Goal: Task Accomplishment & Management: Complete application form

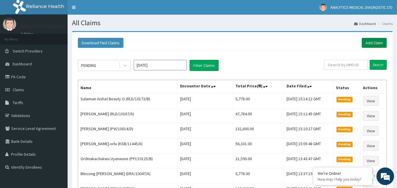
click at [378, 43] on link "Add Claim" at bounding box center [374, 43] width 25 height 10
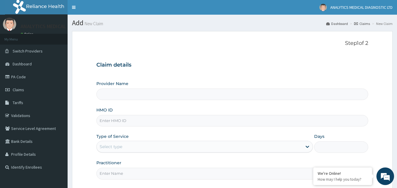
type input "Analytics Medical Diagnostic Limited"
click at [134, 124] on input "HMO ID" at bounding box center [232, 120] width 272 height 11
paste input "DBN/10089/A"
type input "DBN/10089/A"
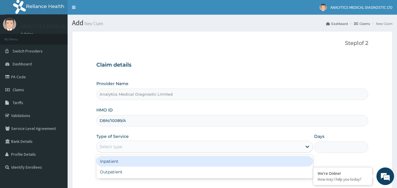
click at [128, 146] on div "Select type" at bounding box center [200, 146] width 206 height 9
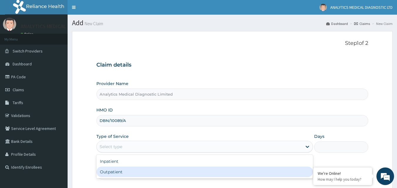
click at [114, 168] on div "Outpatient" at bounding box center [204, 172] width 217 height 11
type input "1"
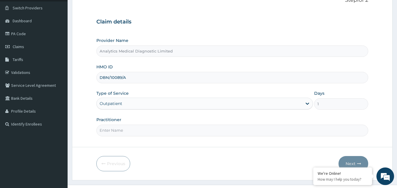
scroll to position [46, 0]
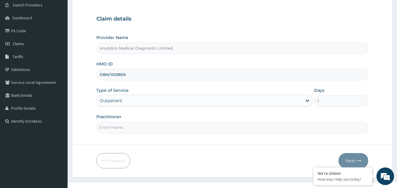
click at [237, 127] on input "Practitioner" at bounding box center [232, 127] width 272 height 11
type input "NIL"
click at [349, 156] on button "Next" at bounding box center [354, 160] width 30 height 15
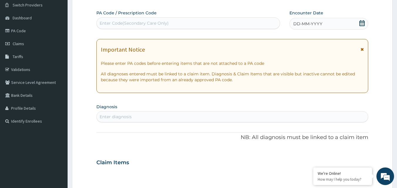
click at [208, 20] on div "Enter Code(Secondary Care Only)" at bounding box center [188, 23] width 183 height 9
click at [206, 22] on div "Enter Code(Secondary Care Only)" at bounding box center [188, 23] width 183 height 9
click at [175, 23] on div "Enter Code(Secondary Care Only)" at bounding box center [188, 23] width 183 height 9
paste input "PA/8AFA7F"
type input "PA/8AFA7F"
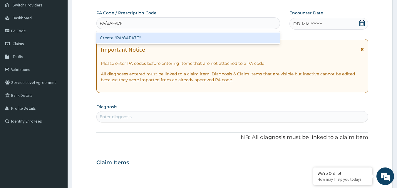
click at [161, 39] on div "Create "PA/8AFA7F"" at bounding box center [188, 38] width 184 height 11
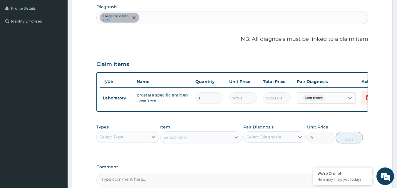
scroll to position [212, 0]
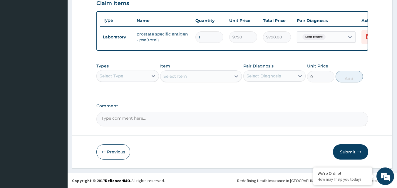
click at [353, 152] on button "Submit" at bounding box center [350, 152] width 35 height 15
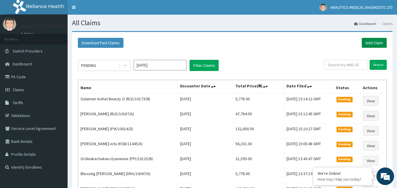
click at [370, 39] on link "Add Claim" at bounding box center [374, 43] width 25 height 10
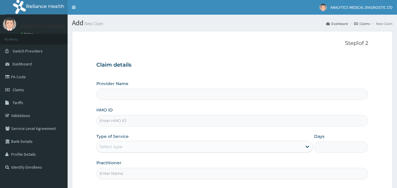
type input "Analytics Medical Diagnostic Limited"
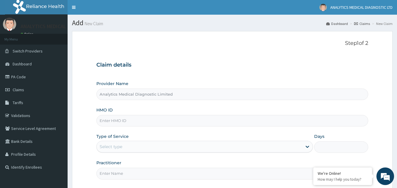
scroll to position [55, 0]
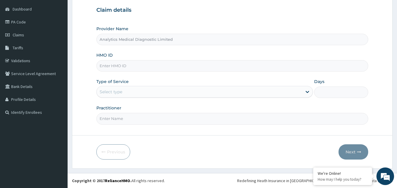
click at [170, 66] on input "HMO ID" at bounding box center [232, 65] width 272 height 11
paste input "XPO/10013/A"
type input "XPO/10013/A"
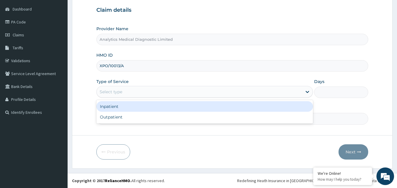
click at [150, 95] on div "Select type" at bounding box center [200, 91] width 206 height 9
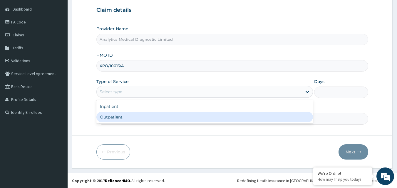
click at [133, 117] on div "Outpatient" at bounding box center [204, 117] width 217 height 11
type input "1"
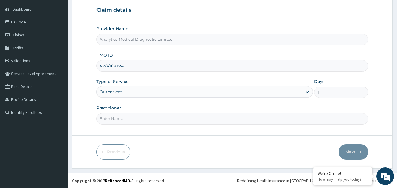
click at [131, 119] on input "Practitioner" at bounding box center [232, 118] width 272 height 11
type input "NIL"
click at [348, 152] on button "Next" at bounding box center [354, 152] width 30 height 15
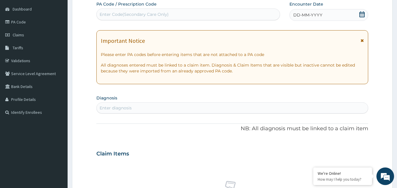
click at [157, 15] on div "Enter Code(Secondary Care Only)" at bounding box center [134, 14] width 69 height 6
paste input "PA/FD53B9"
type input "PA/FD53B9"
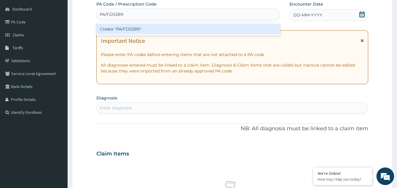
click at [157, 28] on div "Create "PA/FD53B9"" at bounding box center [188, 29] width 184 height 11
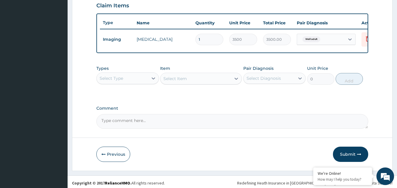
scroll to position [212, 0]
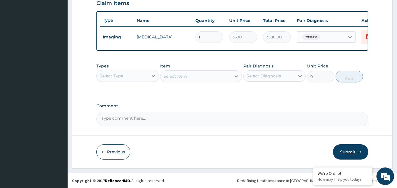
click at [352, 148] on button "Submit" at bounding box center [350, 152] width 35 height 15
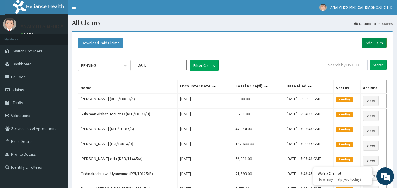
click at [370, 46] on link "Add Claim" at bounding box center [374, 43] width 25 height 10
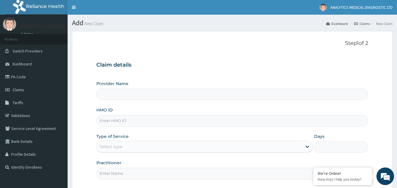
type input "Analytics Medical Diagnostic Limited"
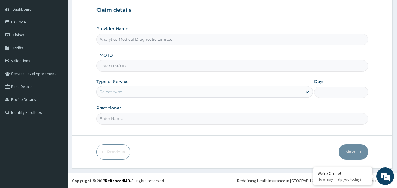
scroll to position [48, 0]
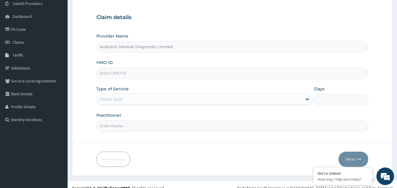
click at [195, 72] on input "HMO ID" at bounding box center [232, 73] width 272 height 11
paste input "XPO/10024/A"
type input "XPO/10024/A"
click at [184, 98] on div "Select type" at bounding box center [200, 99] width 206 height 9
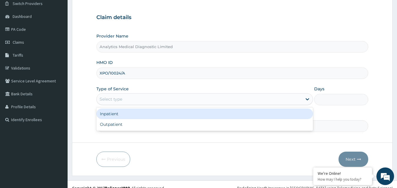
scroll to position [0, 0]
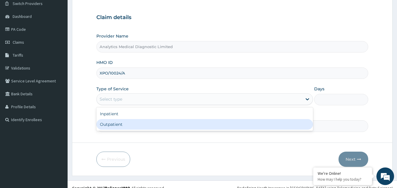
click at [171, 123] on div "Outpatient" at bounding box center [204, 124] width 217 height 11
type input "1"
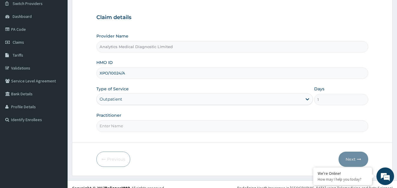
click at [238, 125] on input "Practitioner" at bounding box center [232, 126] width 272 height 11
type input "NIL"
click at [353, 158] on button "Next" at bounding box center [354, 159] width 30 height 15
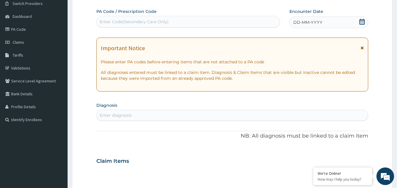
click at [136, 21] on div "Enter Code(Secondary Care Only)" at bounding box center [134, 22] width 69 height 6
paste input "PA/89B61D"
type input "PA/89B61D"
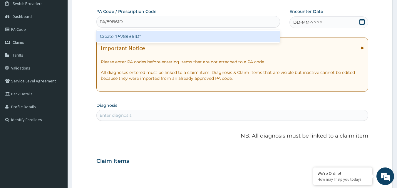
click at [132, 36] on div "Create "PA/89B61D"" at bounding box center [188, 36] width 184 height 11
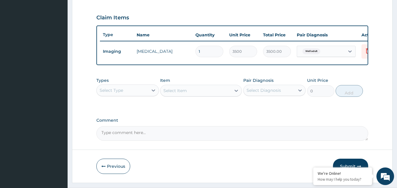
scroll to position [212, 0]
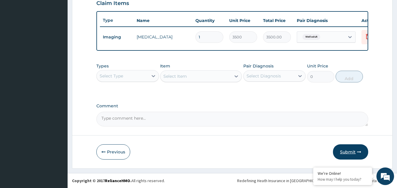
click at [356, 151] on button "Submit" at bounding box center [350, 152] width 35 height 15
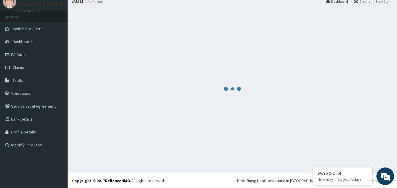
scroll to position [22, 0]
